Goal: Information Seeking & Learning: Learn about a topic

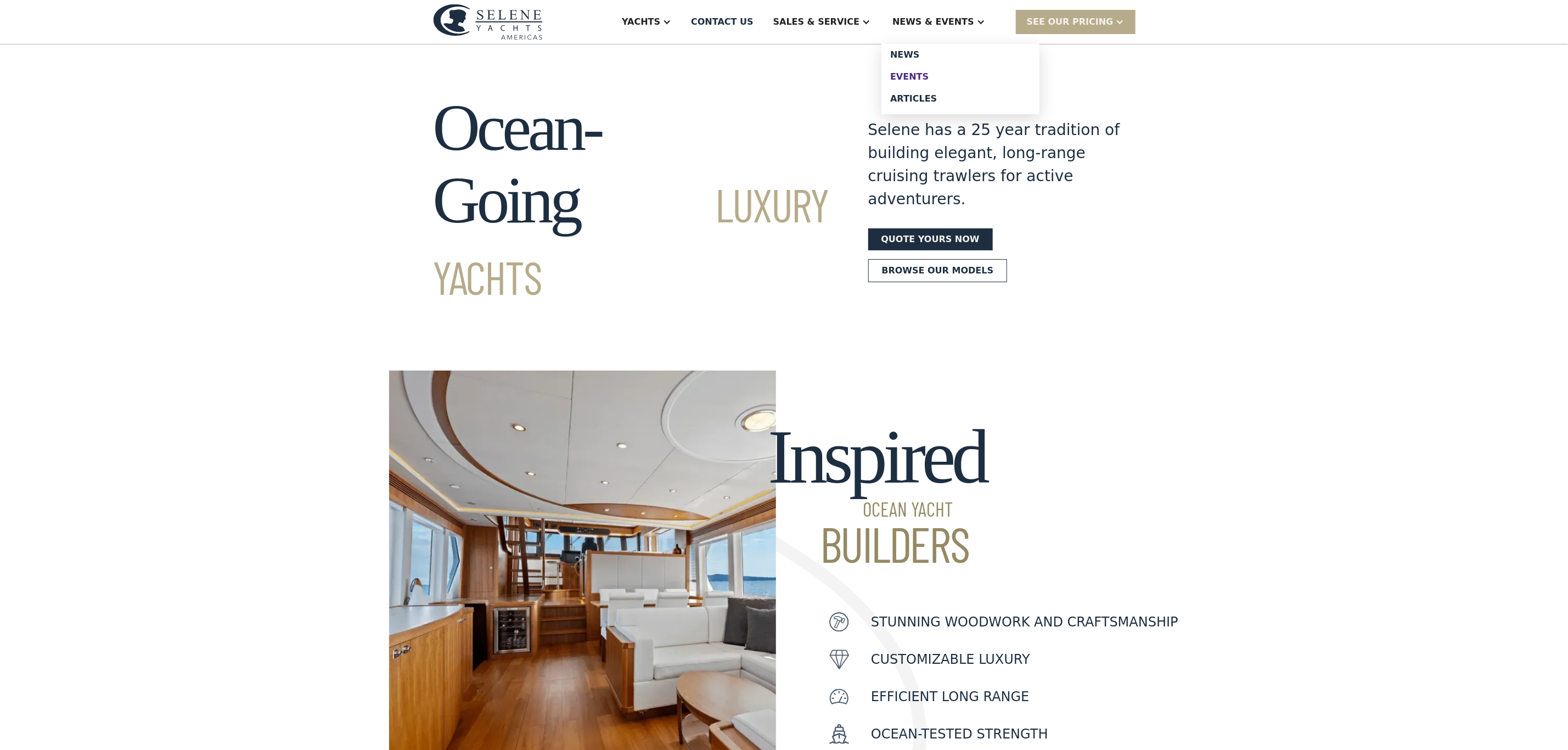
click at [933, 73] on div "Events" at bounding box center [961, 77] width 141 height 9
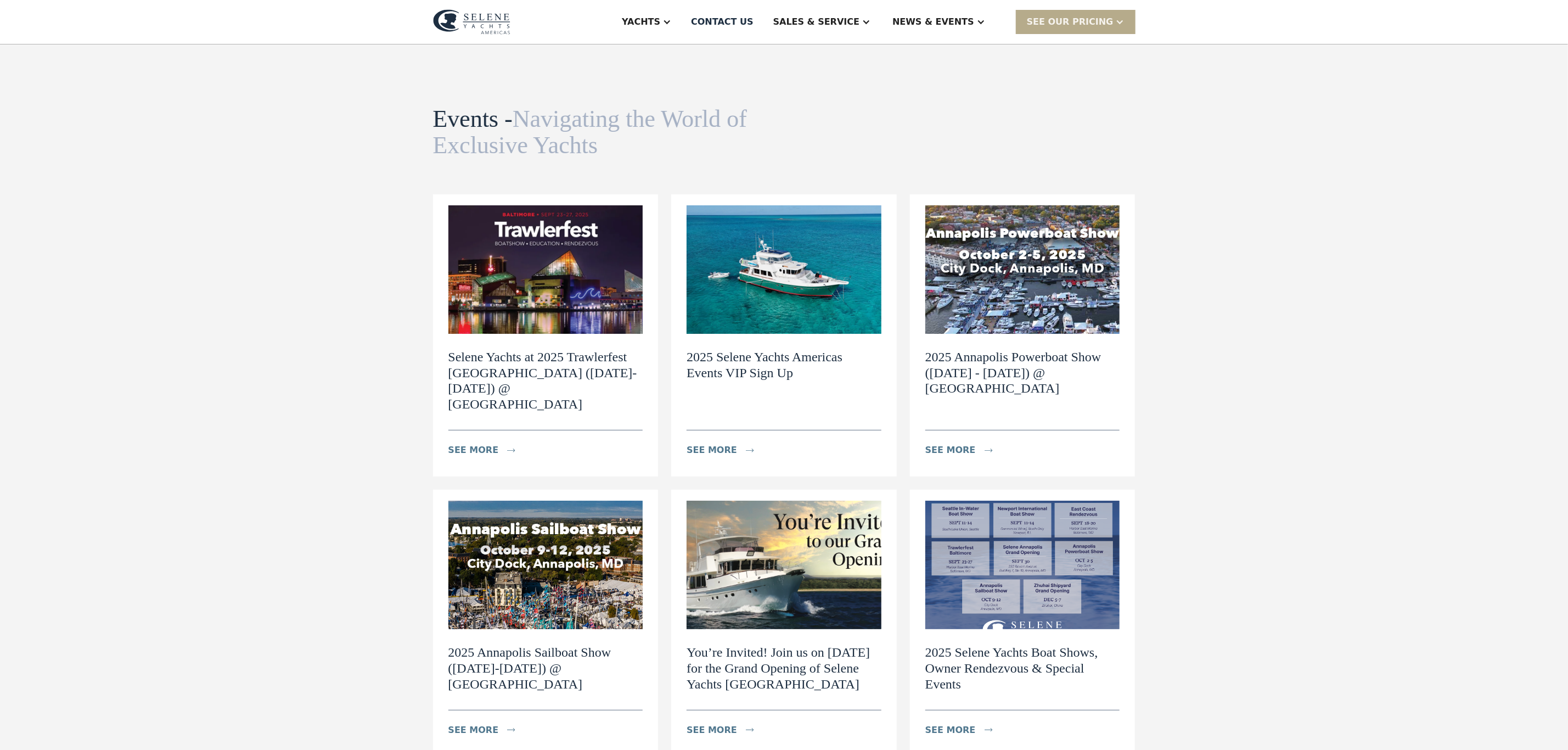
scroll to position [83, 0]
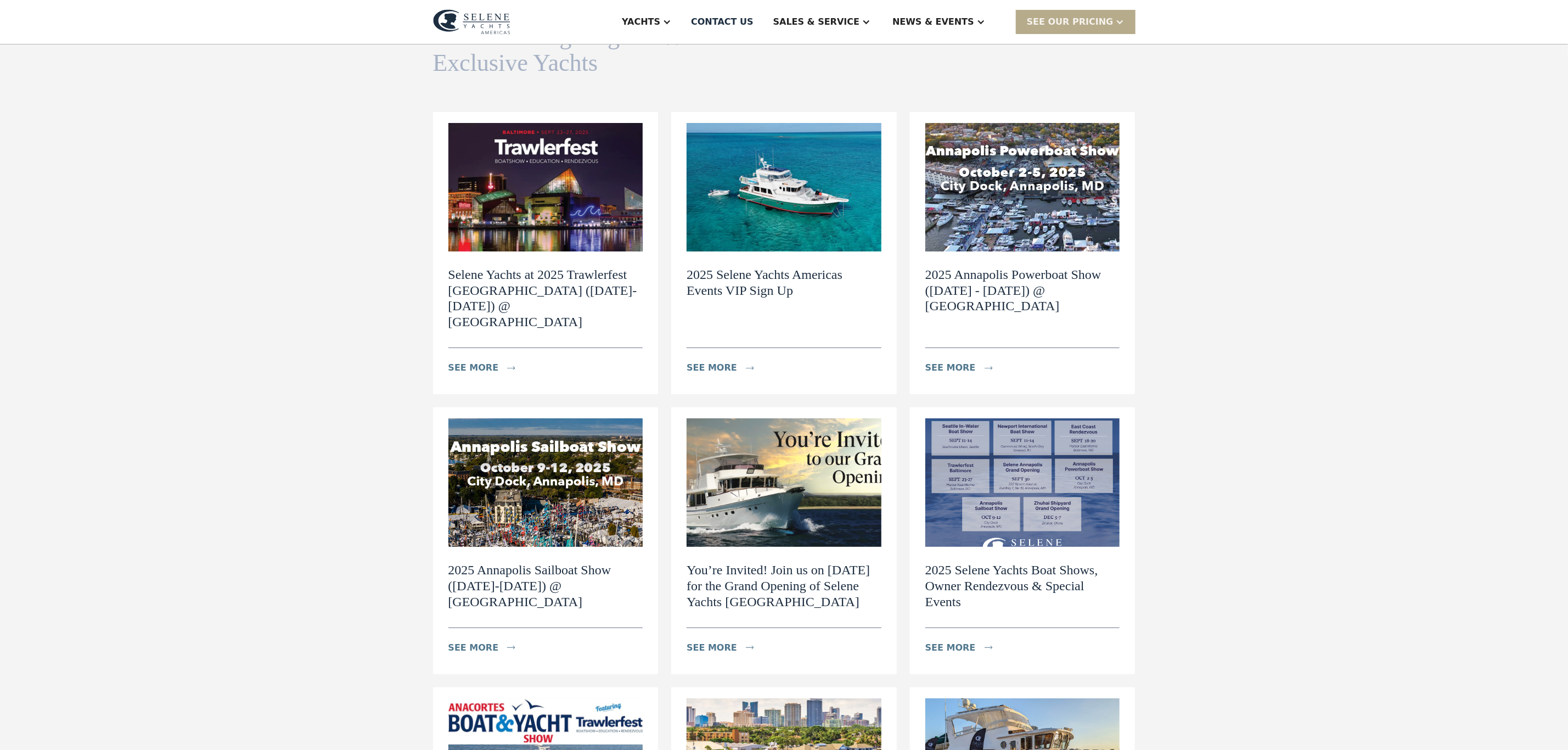
click at [515, 270] on h2 "Selene Yachts at 2025 Trawlerfest [GEOGRAPHIC_DATA] ([DATE]-[DATE]) @ [GEOGRAPH…" at bounding box center [546, 297] width 195 height 63
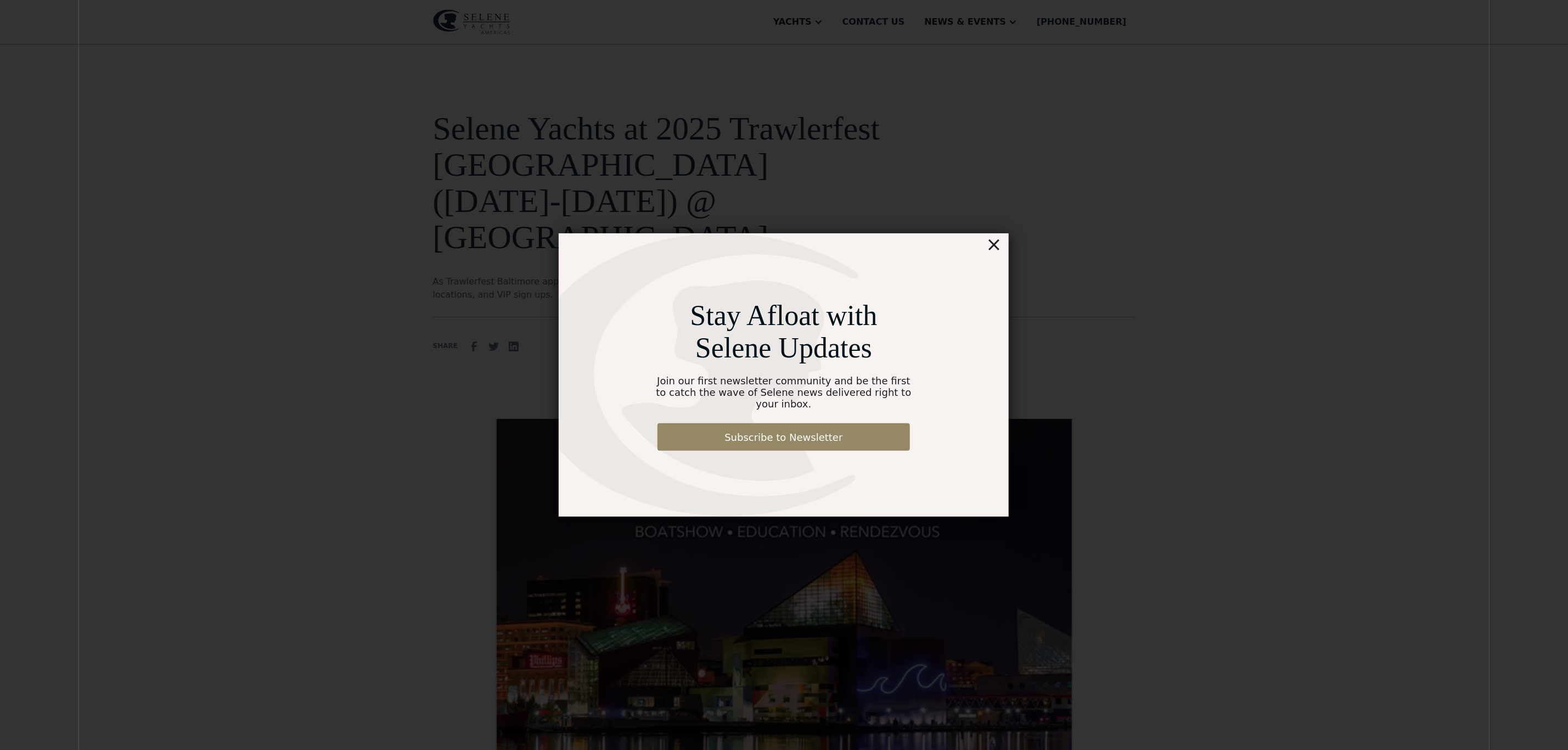
click at [995, 250] on div "×" at bounding box center [994, 244] width 16 height 22
